Goal: Information Seeking & Learning: Understand process/instructions

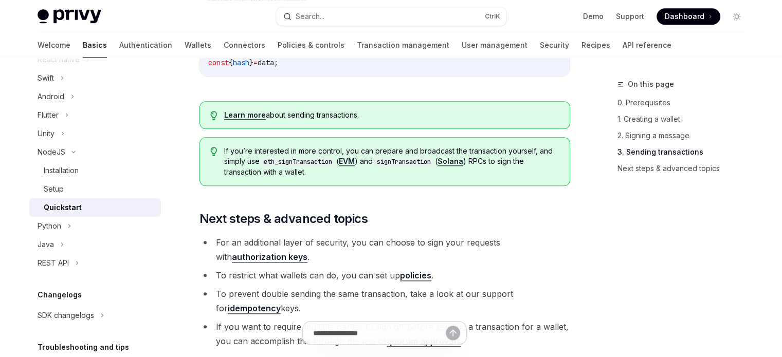
scroll to position [783, 0]
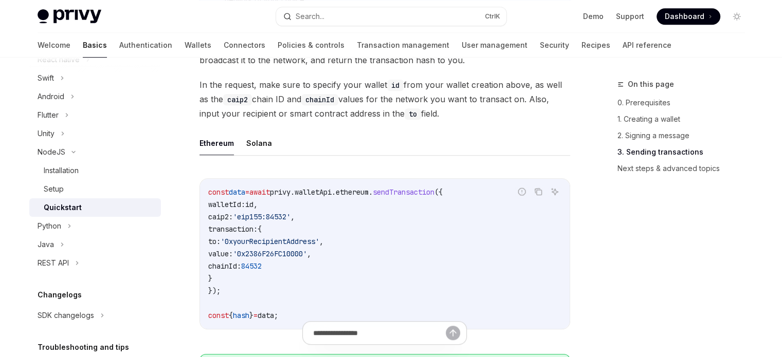
click at [88, 204] on div "Quickstart" at bounding box center [99, 208] width 111 height 12
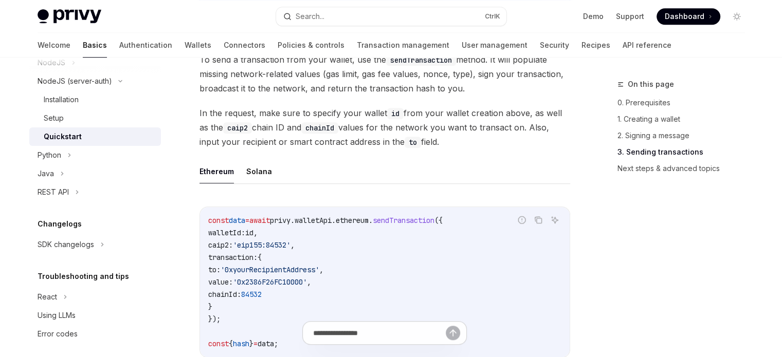
scroll to position [823, 0]
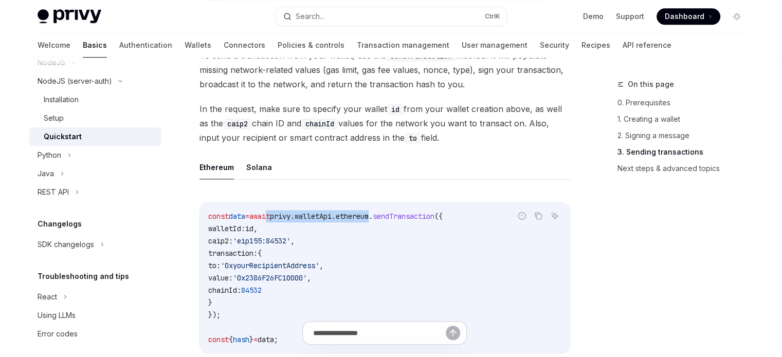
drag, startPoint x: 279, startPoint y: 209, endPoint x: 393, endPoint y: 214, distance: 113.7
click at [393, 214] on div "const data = await privy . walletApi . ethereum . sendTransaction ({ walletId: …" at bounding box center [385, 278] width 370 height 150
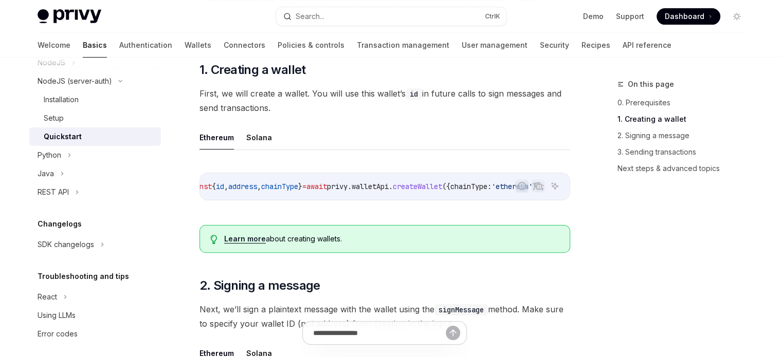
scroll to position [0, 64]
click at [464, 160] on div "Ethereum Solana Report incorrect code Copy Ask AI const { id , address , chainT…" at bounding box center [384, 171] width 371 height 92
click at [462, 180] on code "const { id , address , chainType } = await privy . walletApi . createWallet ({ …" at bounding box center [380, 186] width 378 height 12
copy span "chainType"
